Goal: Navigation & Orientation: Find specific page/section

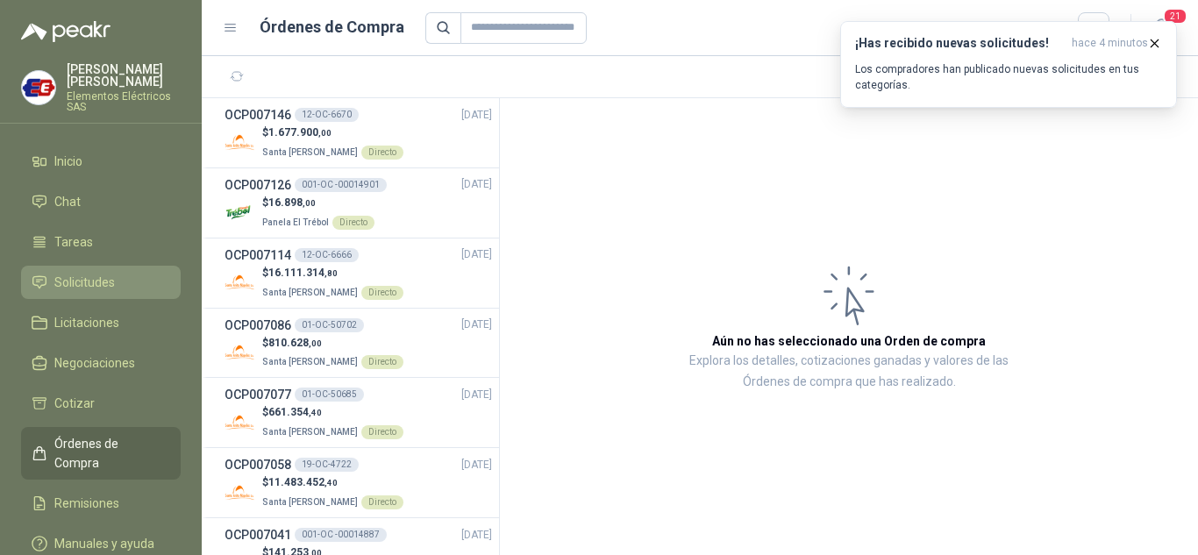
click at [96, 276] on span "Solicitudes" at bounding box center [84, 282] width 61 height 19
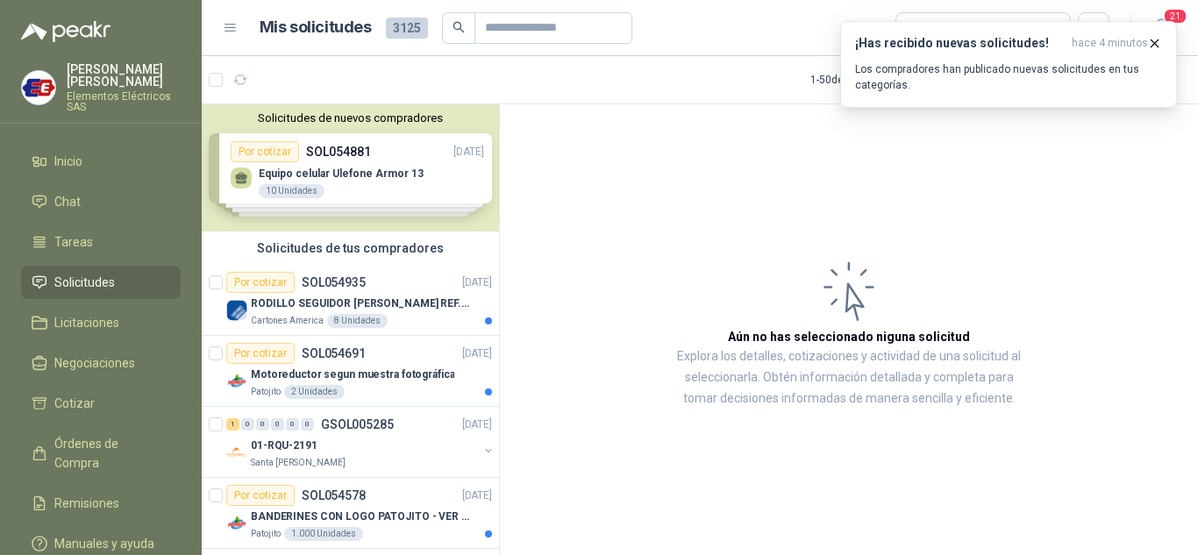
click at [61, 285] on span "Solicitudes" at bounding box center [84, 282] width 61 height 19
click at [1157, 41] on icon "button" at bounding box center [1155, 42] width 7 height 7
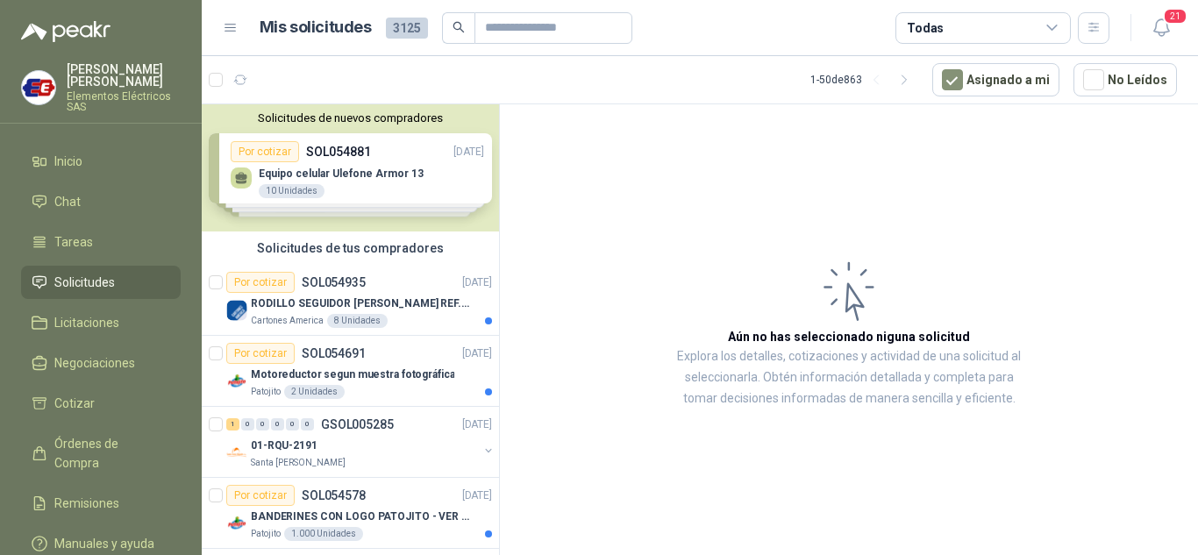
click at [66, 271] on link "Solicitudes" at bounding box center [101, 282] width 160 height 33
click at [118, 280] on li "Solicitudes" at bounding box center [101, 282] width 139 height 19
click at [113, 444] on span "Órdenes de Compra" at bounding box center [109, 453] width 110 height 39
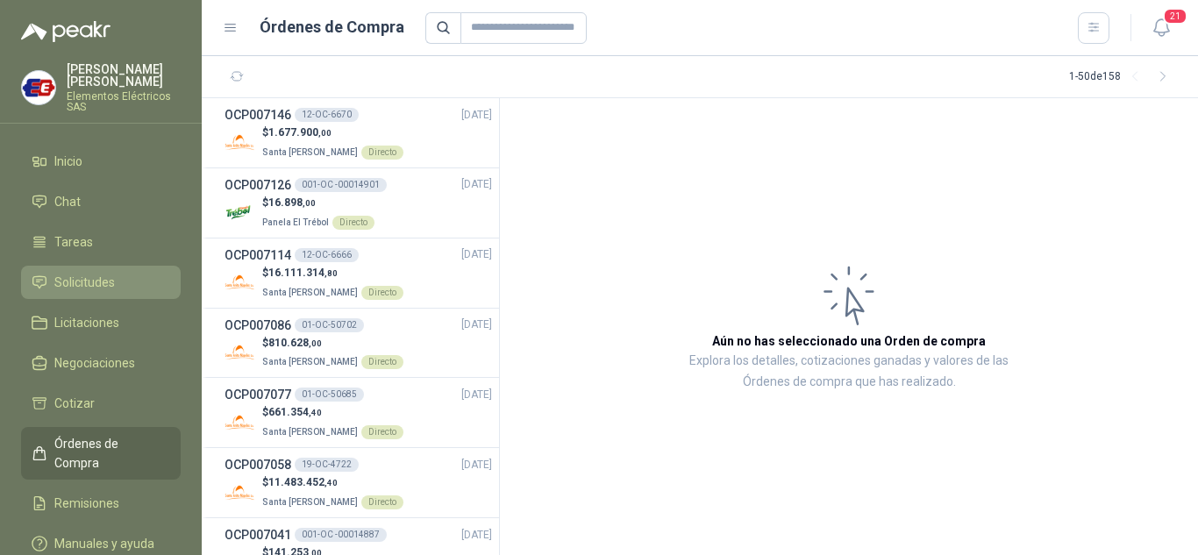
click at [96, 277] on span "Solicitudes" at bounding box center [84, 282] width 61 height 19
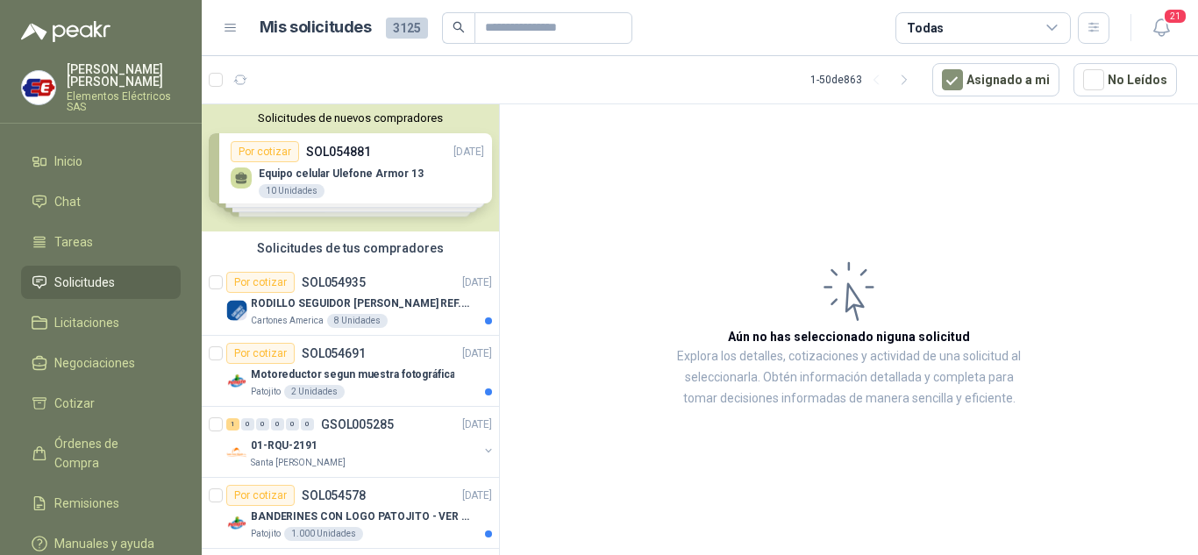
click at [70, 274] on span "Solicitudes" at bounding box center [84, 282] width 61 height 19
click at [70, 436] on span "Órdenes de Compra" at bounding box center [109, 453] width 110 height 39
